Goal: Information Seeking & Learning: Learn about a topic

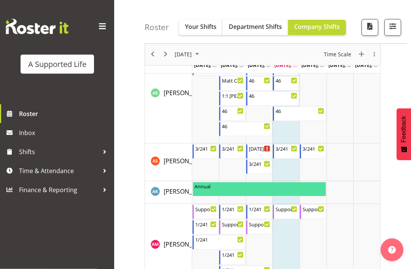
scroll to position [174, 0]
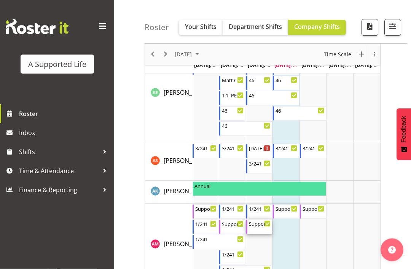
click at [262, 227] on div "Support Co-Ordinator 9:00 AM - 5:00 PM" at bounding box center [260, 227] width 22 height 14
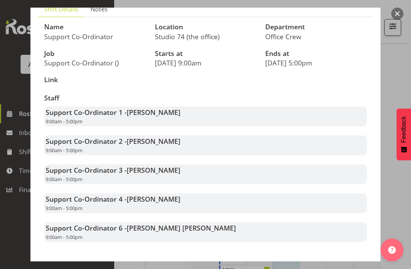
scroll to position [59, 0]
click at [361, 264] on button "Close" at bounding box center [359, 272] width 27 height 17
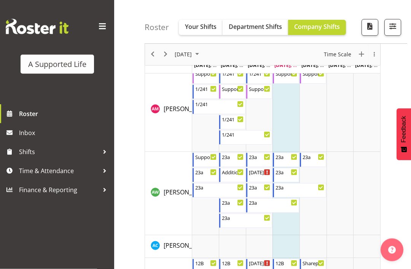
scroll to position [309, 0]
click at [236, 177] on div "Additional Support 10:00 AM - 4:00 PM" at bounding box center [233, 175] width 22 height 14
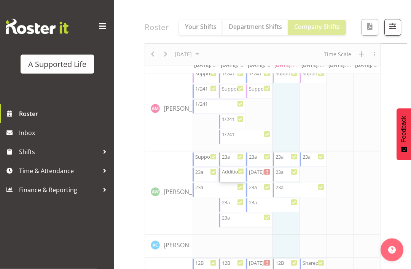
scroll to position [310, 0]
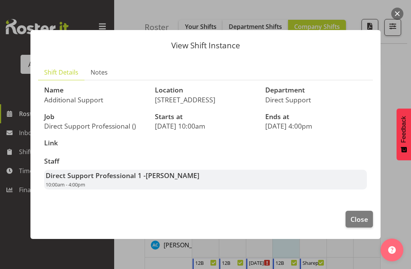
click at [359, 224] on span "Close" at bounding box center [360, 219] width 18 height 10
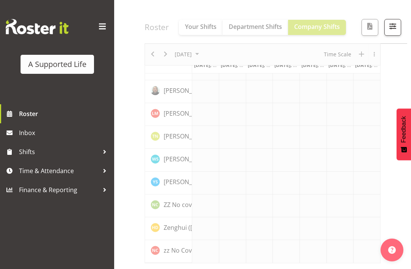
scroll to position [2155, 0]
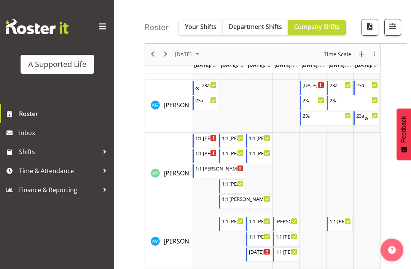
scroll to position [81, 0]
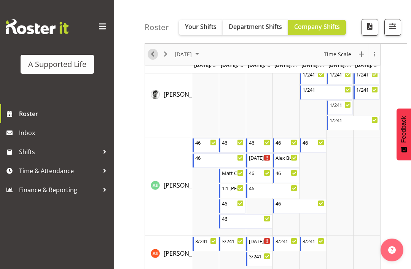
click at [152, 55] on span "Previous" at bounding box center [152, 55] width 9 height 10
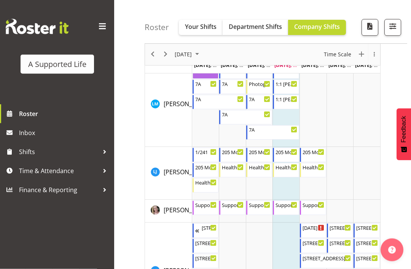
scroll to position [2436, 0]
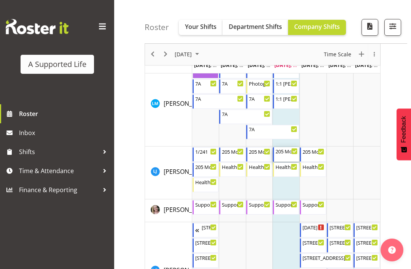
click at [288, 156] on div "205 Morning support 8:00 AM - 8:30 AM" at bounding box center [287, 154] width 22 height 14
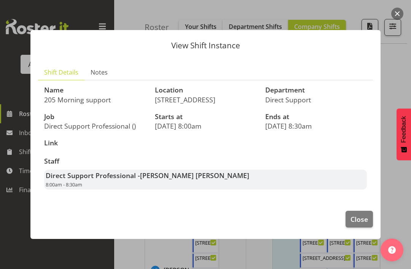
click at [359, 224] on span "Close" at bounding box center [360, 219] width 18 height 10
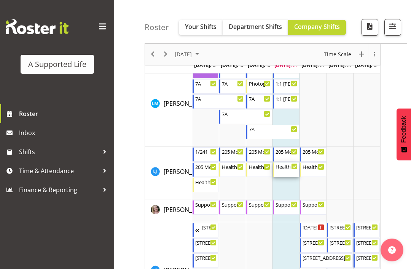
click at [287, 174] on div "Health and Wellbeing Facilitator 8:30 AM - 4:30 PM" at bounding box center [287, 170] width 22 height 14
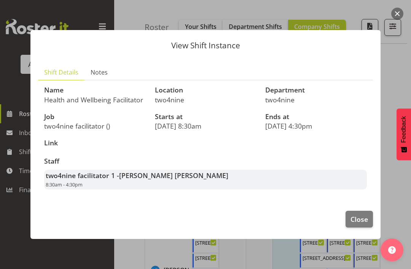
click at [356, 224] on span "Close" at bounding box center [360, 219] width 18 height 10
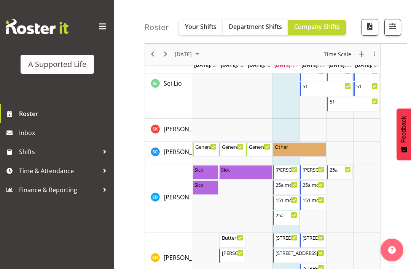
scroll to position [3633, 0]
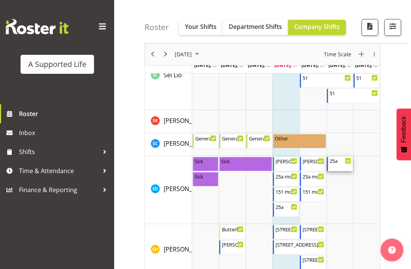
click at [343, 164] on div "25a 3:00 PM - 8:00 PM" at bounding box center [341, 164] width 22 height 14
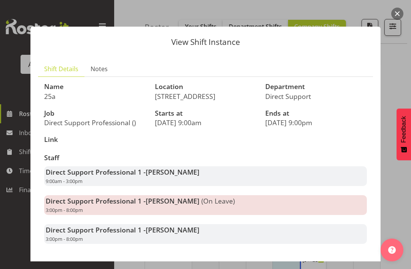
click at [358, 269] on span "Close" at bounding box center [360, 274] width 18 height 10
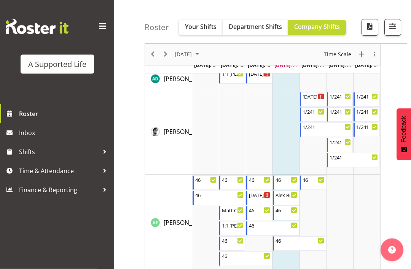
scroll to position [0, 0]
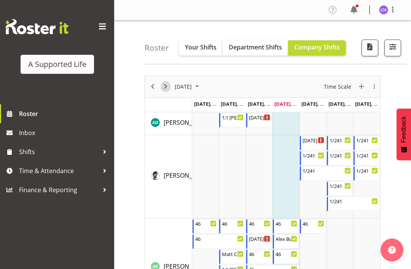
click at [165, 91] on span "Next" at bounding box center [165, 87] width 9 height 10
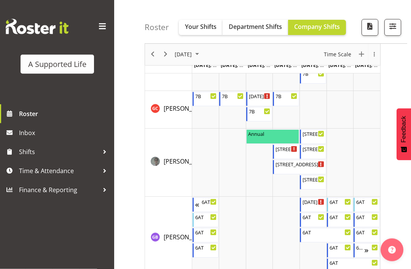
scroll to position [1424, 0]
click at [149, 60] on div "previous period" at bounding box center [152, 54] width 13 height 21
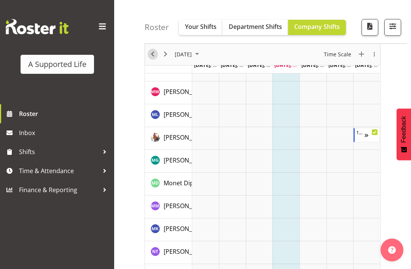
scroll to position [81, 0]
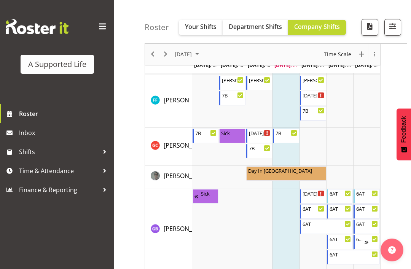
scroll to position [1477, 0]
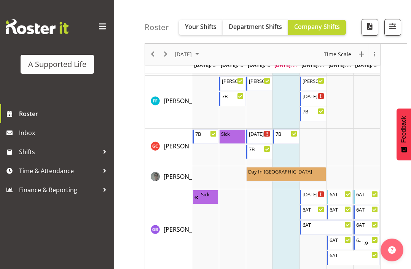
click at [160, 58] on div "next period" at bounding box center [165, 54] width 13 height 21
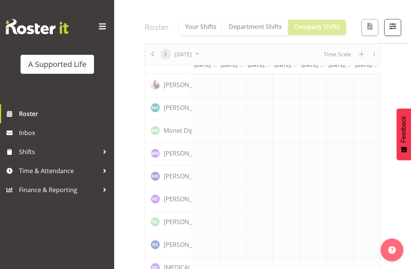
scroll to position [105, 0]
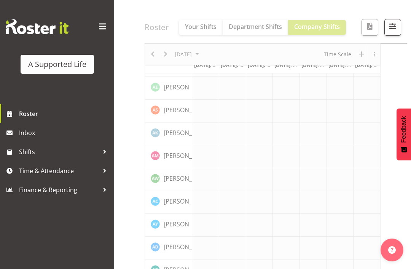
scroll to position [2155, 0]
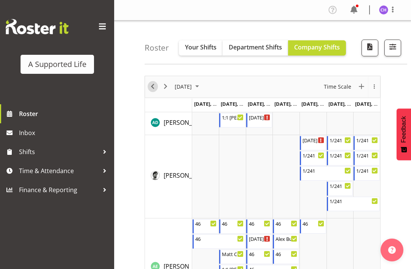
click at [152, 87] on span "Previous" at bounding box center [152, 87] width 9 height 10
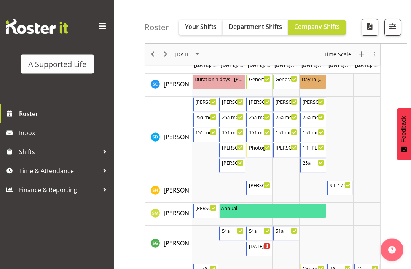
scroll to position [3639, 0]
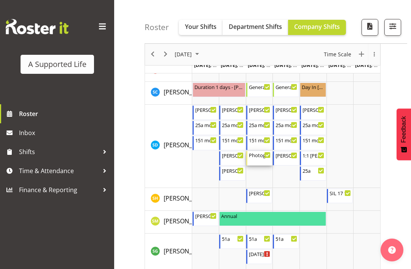
click at [262, 159] on div "Photography 12:00 PM - 4:00 PM" at bounding box center [260, 158] width 22 height 14
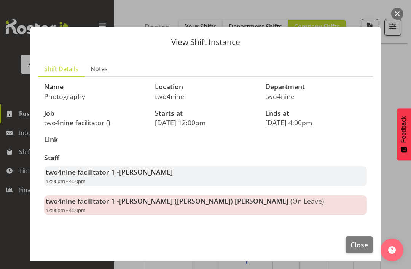
click at [360, 247] on span "Close" at bounding box center [360, 245] width 18 height 10
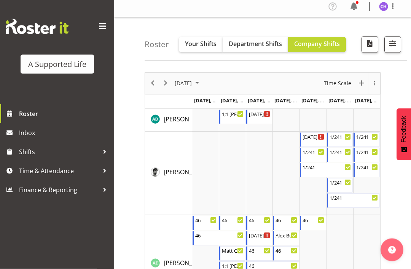
scroll to position [0, 0]
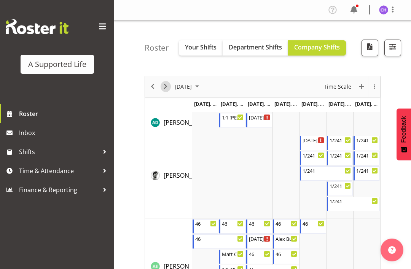
click at [164, 89] on span "Next" at bounding box center [165, 87] width 9 height 10
click at [152, 86] on span "Previous" at bounding box center [152, 87] width 9 height 10
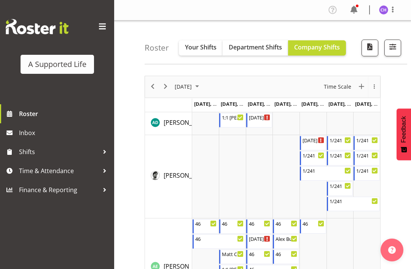
click at [150, 93] on div "previous period" at bounding box center [152, 86] width 13 height 21
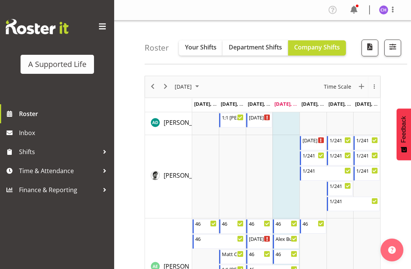
click at [395, 51] on span "button" at bounding box center [393, 47] width 10 height 10
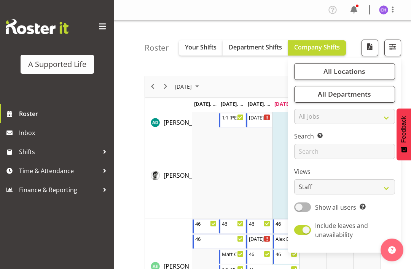
click at [361, 74] on span "All Locations" at bounding box center [345, 71] width 42 height 9
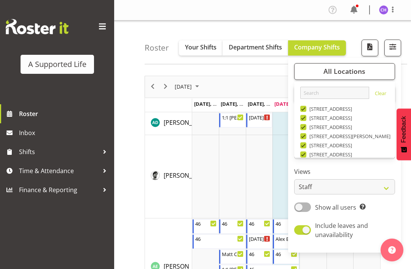
click at [377, 95] on link "Clear" at bounding box center [380, 94] width 11 height 9
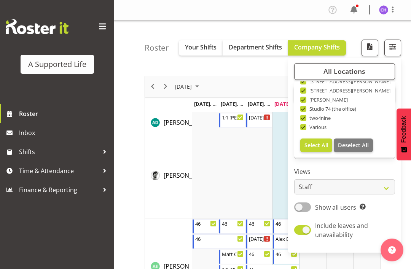
scroll to position [256, 0]
click at [360, 149] on span "Deselect All" at bounding box center [353, 145] width 31 height 7
checkbox input "false"
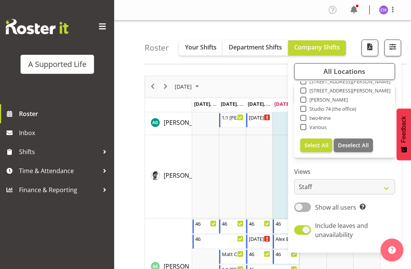
checkbox input "false"
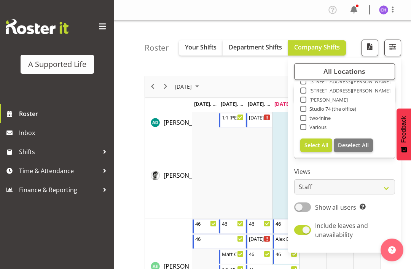
checkbox input "false"
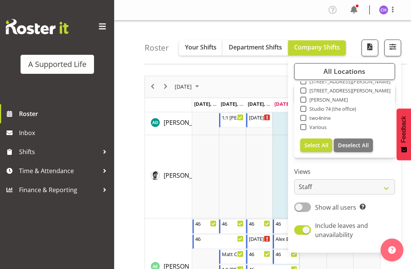
checkbox input "false"
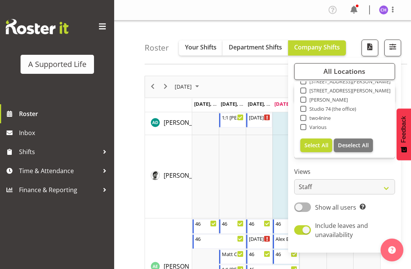
checkbox input "false"
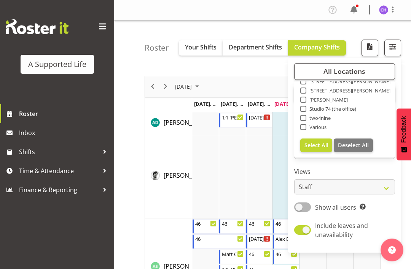
checkbox input "false"
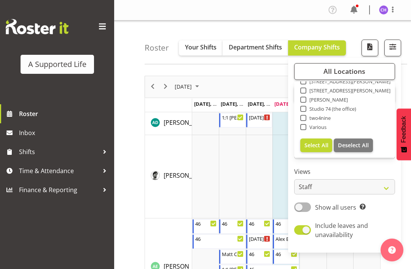
checkbox input "false"
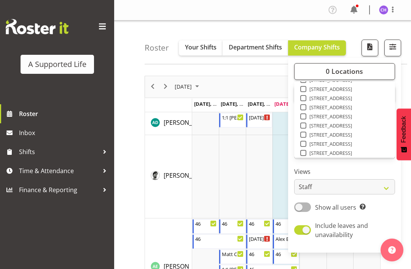
scroll to position [111, 0]
click at [305, 127] on span at bounding box center [303, 126] width 6 height 6
click at [305, 127] on input "[STREET_ADDRESS]" at bounding box center [302, 125] width 5 height 5
checkbox input "true"
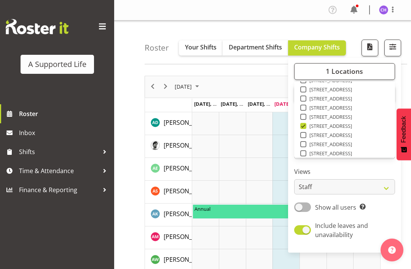
click at [274, 14] on nav "Profile Log Out" at bounding box center [263, 10] width 282 height 13
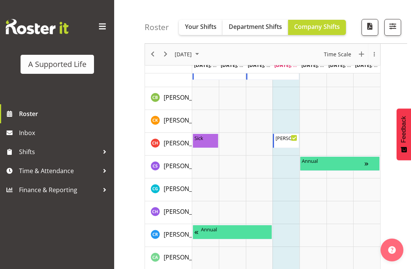
scroll to position [455, 0]
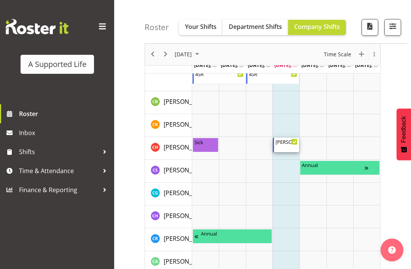
click at [285, 146] on div "[PERSON_NAME] day supports 10:00 AM - 1:00 PM" at bounding box center [287, 145] width 22 height 14
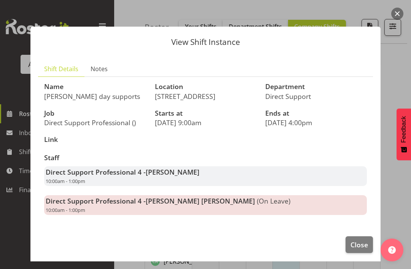
click at [357, 247] on span "Close" at bounding box center [360, 245] width 18 height 10
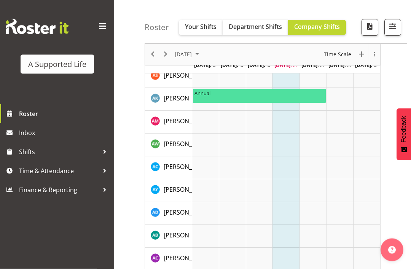
scroll to position [0, 0]
